Goal: Transaction & Acquisition: Download file/media

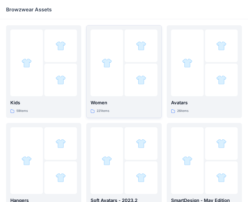
click at [133, 73] on div at bounding box center [141, 80] width 33 height 33
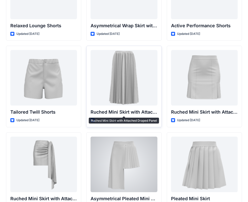
scroll to position [1353, 0]
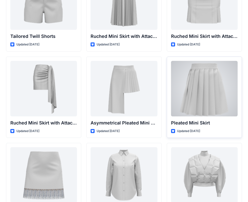
click at [194, 82] on div at bounding box center [204, 89] width 67 height 56
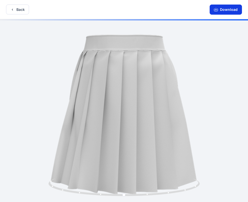
click at [219, 11] on button "Download" at bounding box center [226, 10] width 32 height 10
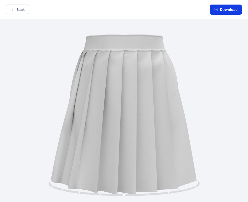
click at [230, 7] on button "Download" at bounding box center [226, 10] width 32 height 10
